Goal: Information Seeking & Learning: Learn about a topic

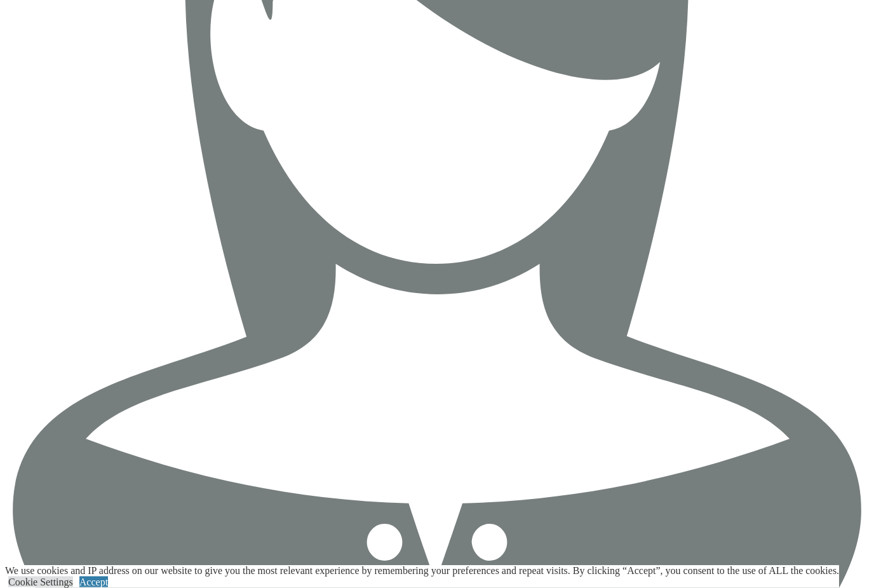
scroll to position [2156, 0]
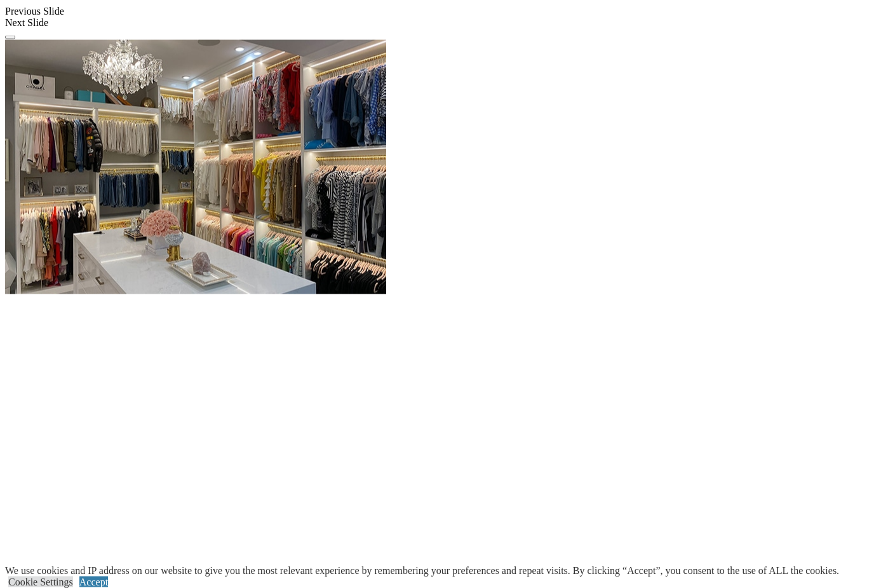
scroll to position [1263, 0]
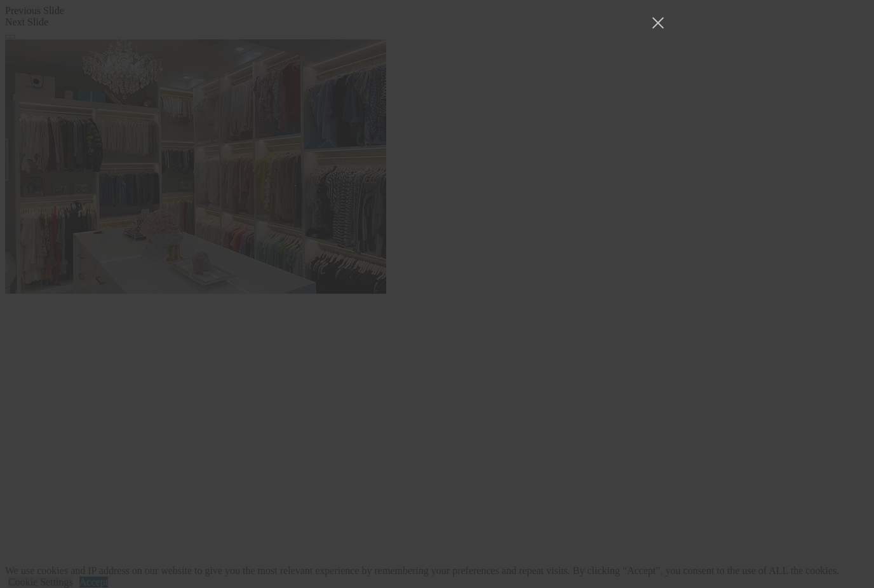
scroll to position [17357, 0]
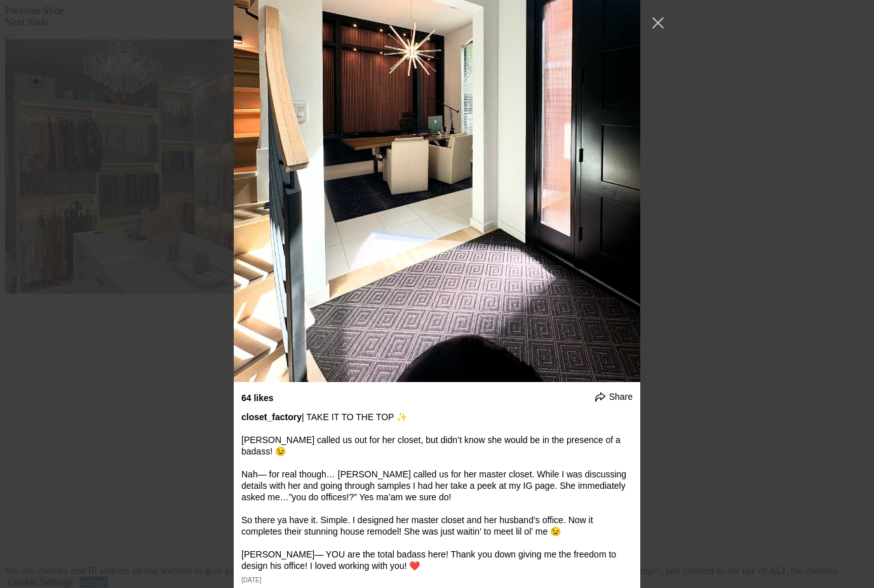
scroll to position [1718, 0]
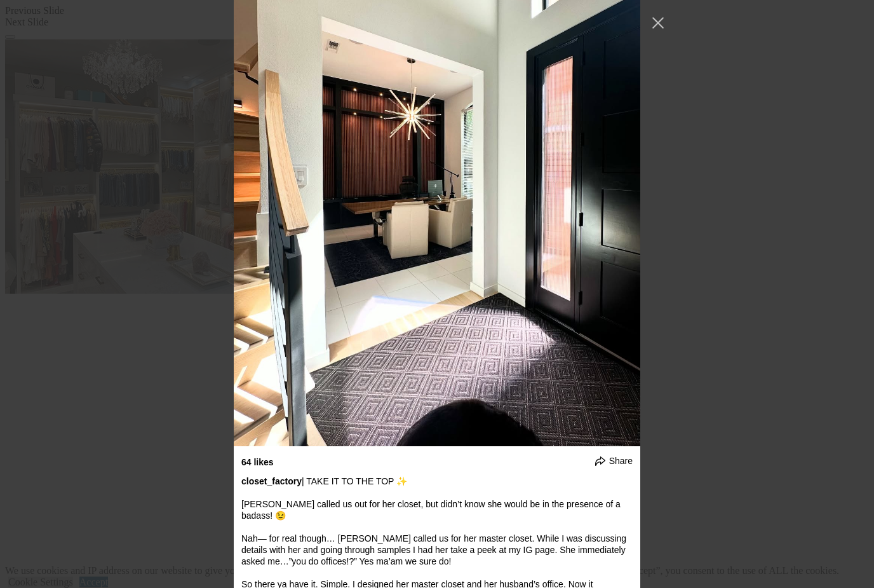
click at [97, 170] on div "closet_factory Follow" at bounding box center [437, 294] width 874 height 588
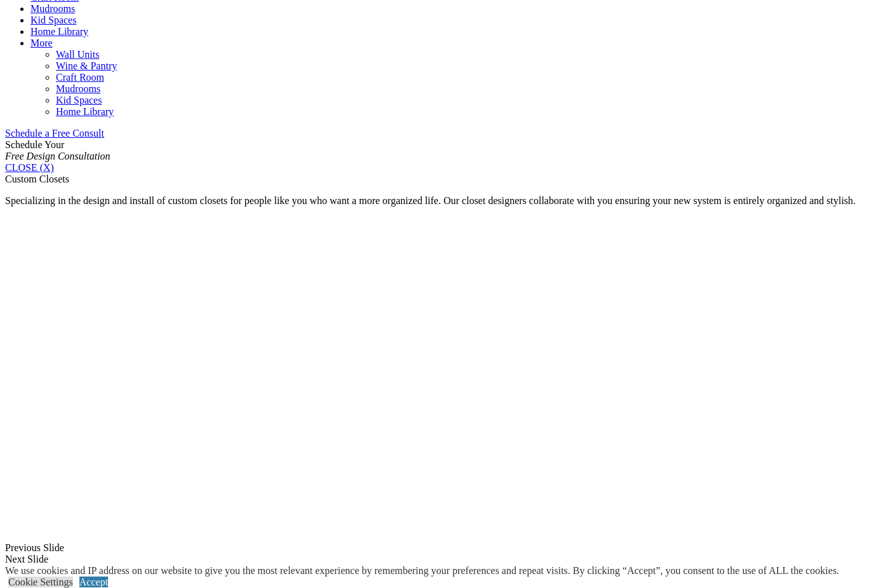
scroll to position [725, 0]
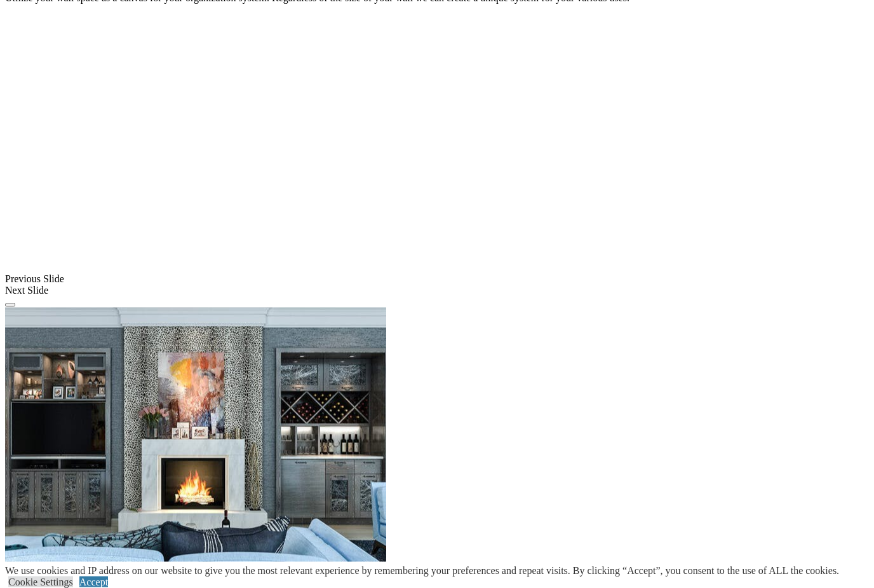
scroll to position [941, 0]
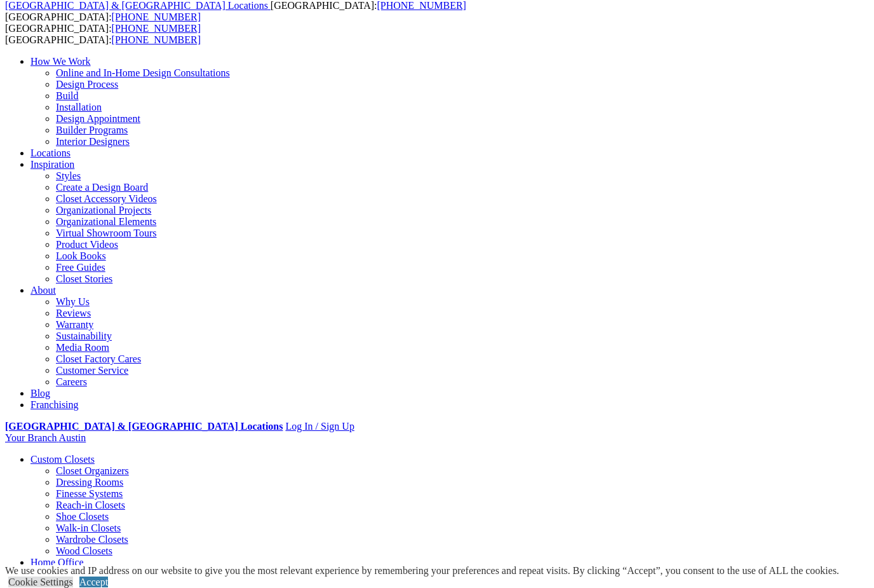
scroll to position [0, 0]
